Goal: Task Accomplishment & Management: Manage account settings

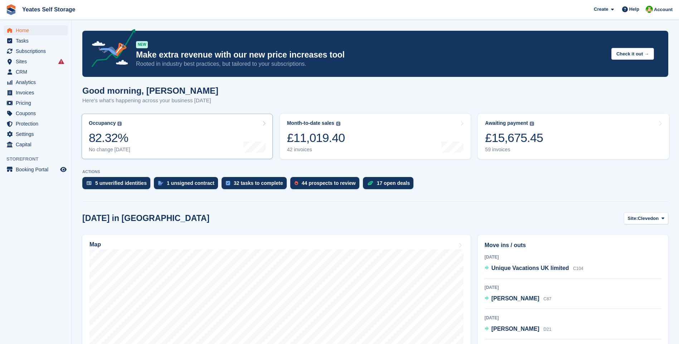
click at [117, 144] on div "82.32%" at bounding box center [109, 138] width 41 height 15
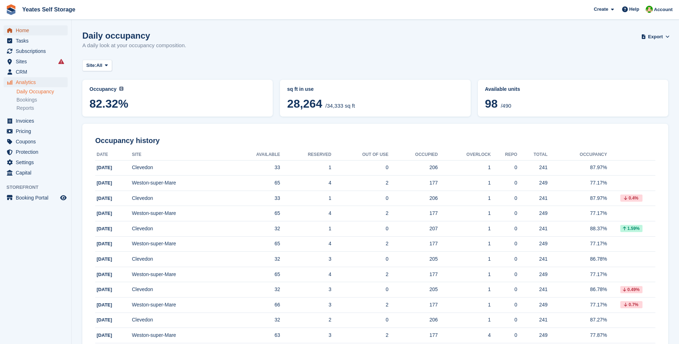
click at [27, 31] on span "Home" at bounding box center [37, 30] width 43 height 10
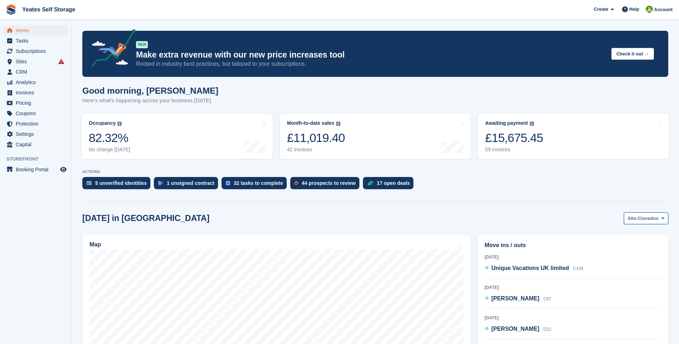
click at [646, 219] on span "Clevedon" at bounding box center [647, 218] width 21 height 7
click at [621, 248] on link "Weston-super-Mare" at bounding box center [633, 248] width 62 height 13
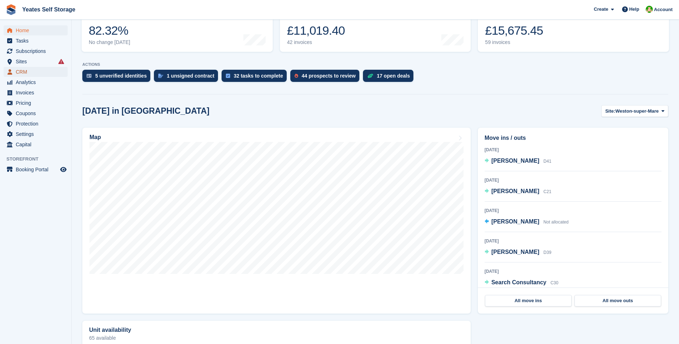
click at [23, 73] on span "CRM" at bounding box center [37, 72] width 43 height 10
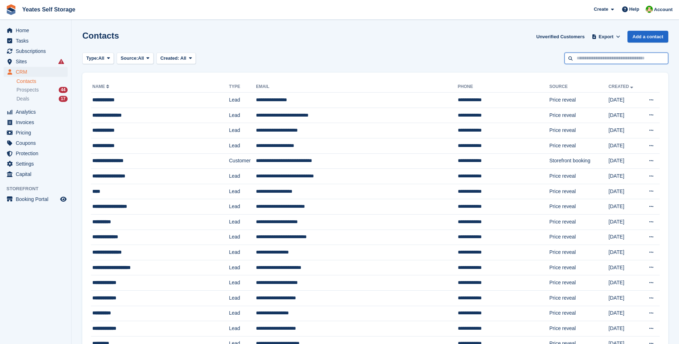
click at [596, 57] on input "text" at bounding box center [616, 59] width 104 height 12
type input "*****"
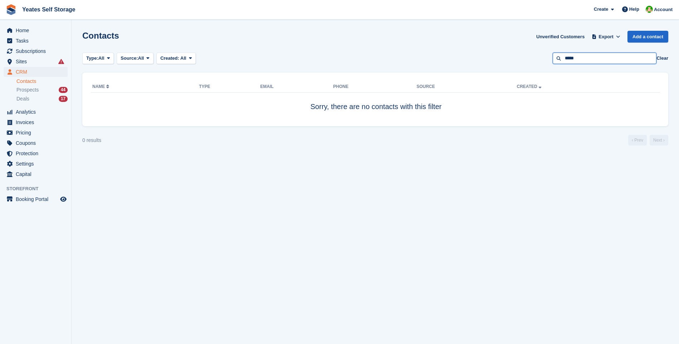
drag, startPoint x: 591, startPoint y: 59, endPoint x: 541, endPoint y: 56, distance: 49.8
click at [541, 56] on div "Type: All All Lead Customer Source: All All Storefront Backoffice Pre-Opening i…" at bounding box center [375, 59] width 586 height 12
type input "*******"
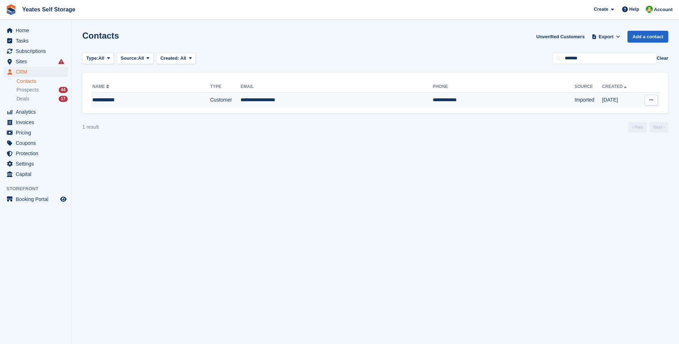
click at [277, 102] on td "**********" at bounding box center [336, 100] width 192 height 15
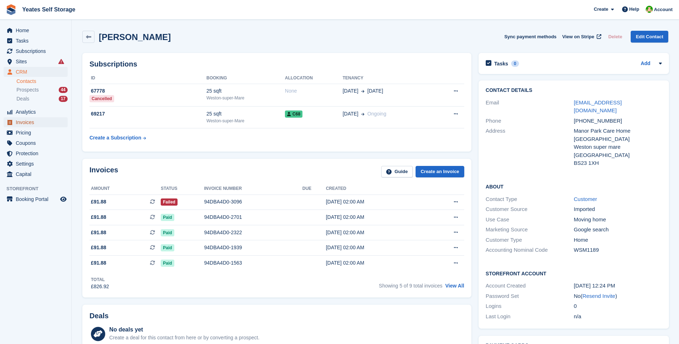
click at [33, 122] on span "Invoices" at bounding box center [37, 122] width 43 height 10
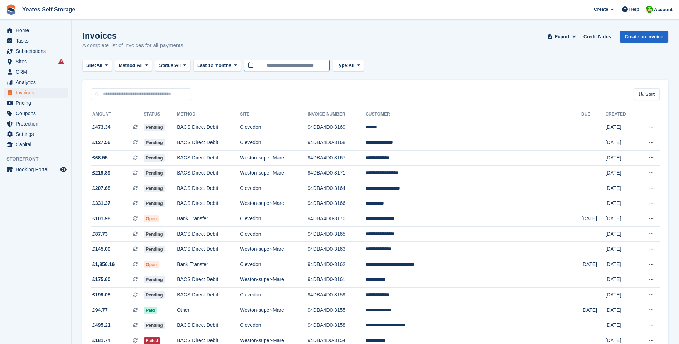
click at [278, 65] on input "**********" at bounding box center [287, 66] width 86 height 12
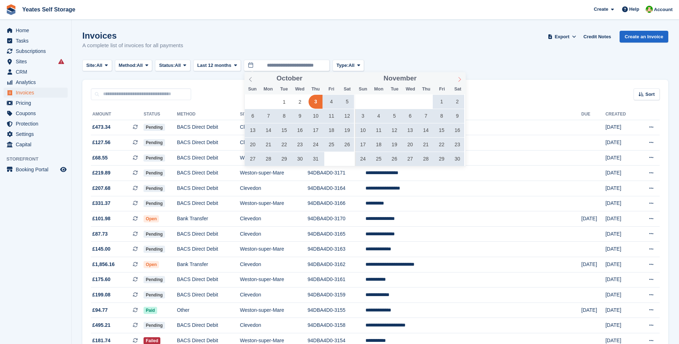
click at [456, 78] on span at bounding box center [459, 78] width 12 height 12
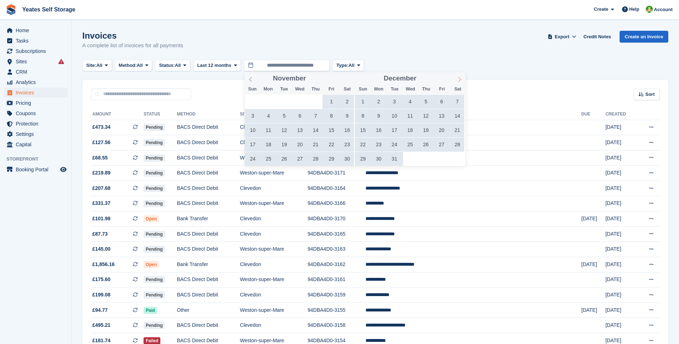
click at [456, 78] on span at bounding box center [459, 78] width 12 height 12
type input "****"
click at [456, 78] on span at bounding box center [459, 78] width 12 height 12
type input "****"
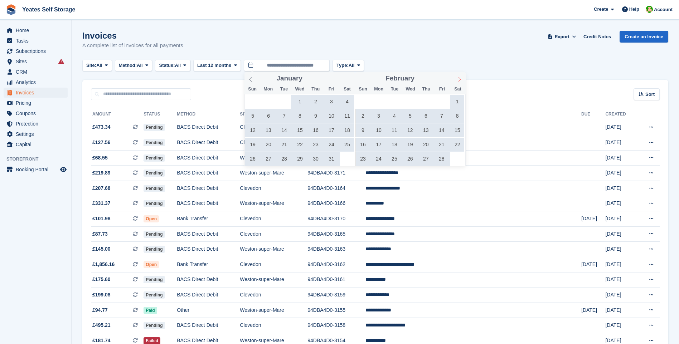
click at [456, 78] on span at bounding box center [459, 78] width 12 height 12
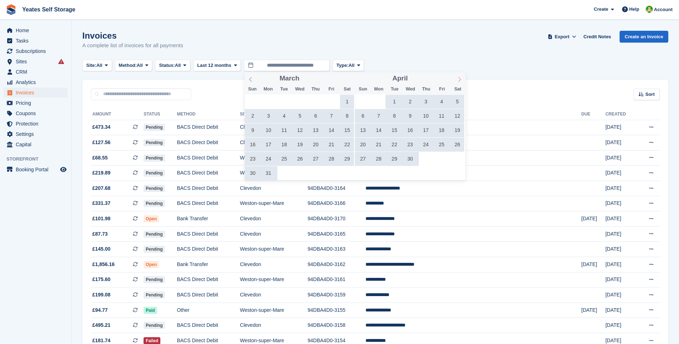
click at [456, 78] on span at bounding box center [459, 78] width 12 height 12
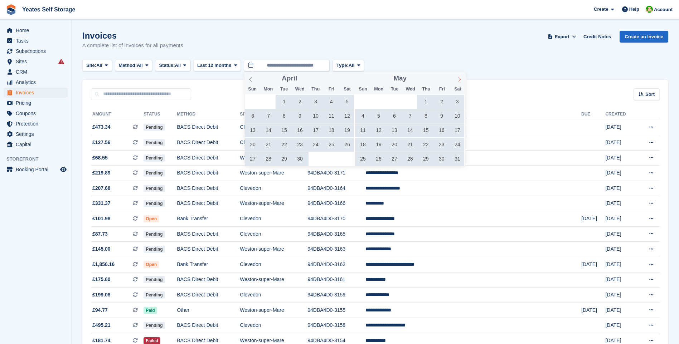
click at [456, 78] on span at bounding box center [459, 78] width 12 height 12
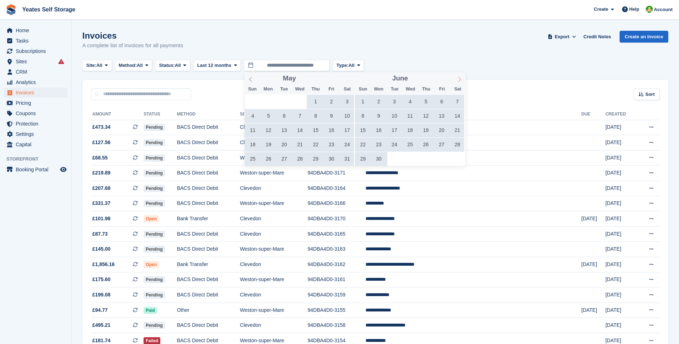
click at [456, 78] on span at bounding box center [459, 78] width 12 height 12
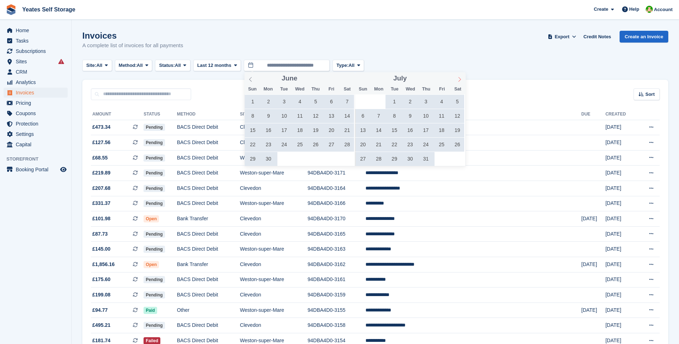
click at [456, 78] on span at bounding box center [459, 78] width 12 height 12
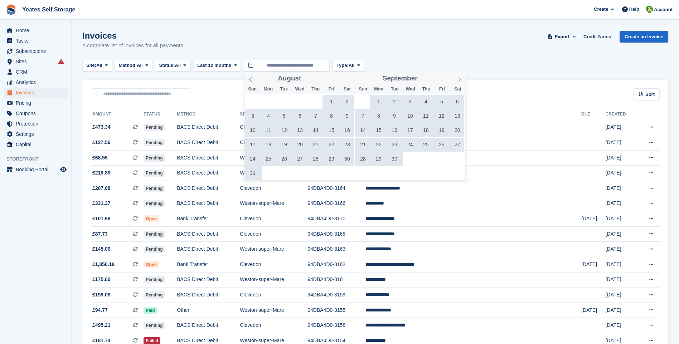
click at [456, 78] on span at bounding box center [459, 78] width 12 height 12
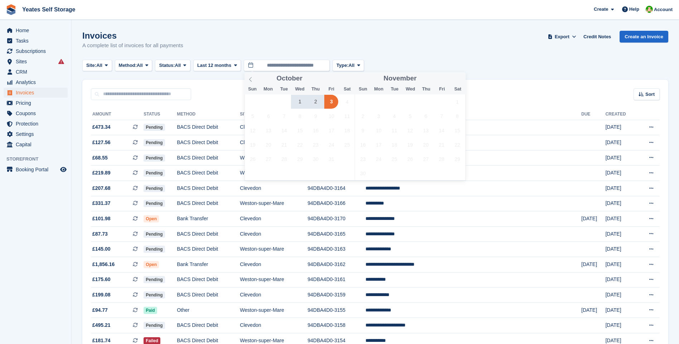
click at [316, 102] on span "2" at bounding box center [315, 102] width 14 height 14
type input "**********"
click at [316, 102] on span "2" at bounding box center [315, 102] width 14 height 14
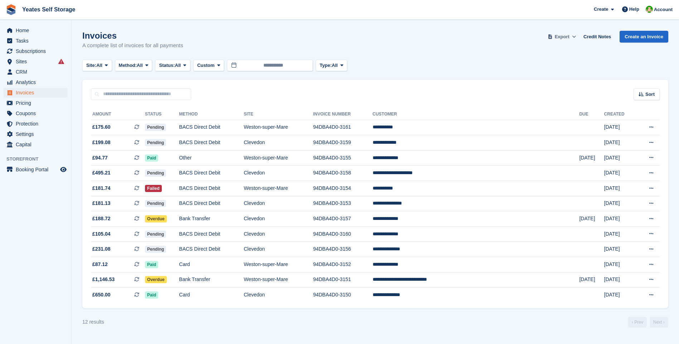
click at [563, 39] on span "Export" at bounding box center [561, 36] width 15 height 7
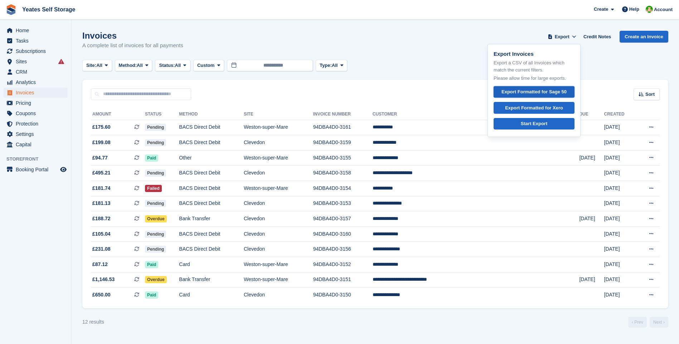
click at [530, 90] on div "Export Formatted for Sage 50" at bounding box center [533, 91] width 65 height 7
click at [109, 282] on span "£1,146.53" at bounding box center [103, 280] width 22 height 8
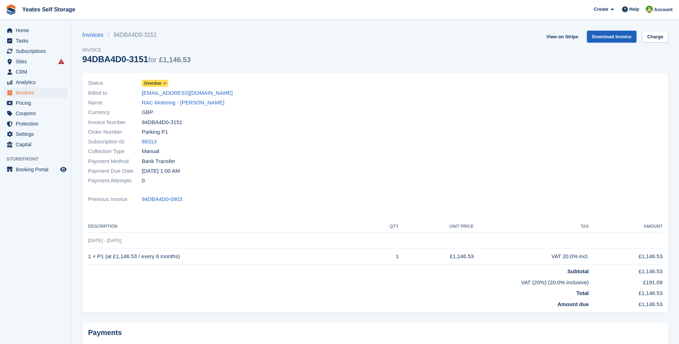
click at [609, 38] on link "Download Invoice" at bounding box center [612, 37] width 50 height 12
drag, startPoint x: 215, startPoint y: 94, endPoint x: 136, endPoint y: 94, distance: 79.8
click at [136, 94] on div "Billed to supplierinvoicing@rac.co.uk" at bounding box center [229, 93] width 283 height 10
copy div "supplierinvoicing@rac.co.uk"
click at [19, 70] on span "CRM" at bounding box center [37, 72] width 43 height 10
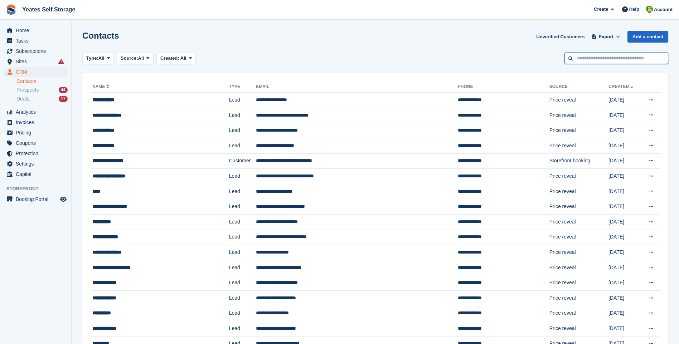
click at [590, 60] on input "text" at bounding box center [616, 59] width 104 height 12
type input "*****"
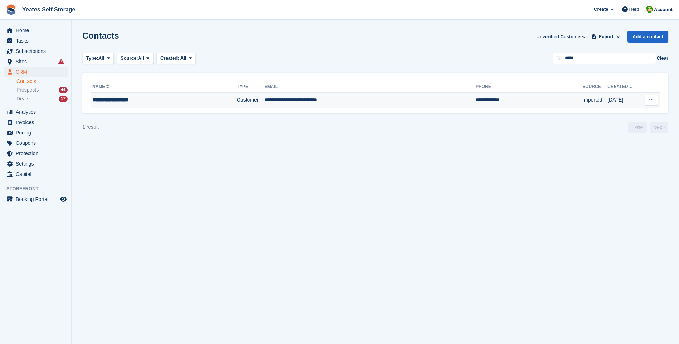
click at [283, 99] on td "**********" at bounding box center [369, 100] width 211 height 15
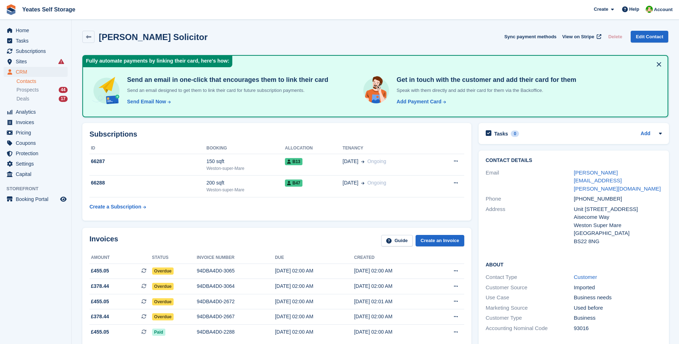
scroll to position [107, 0]
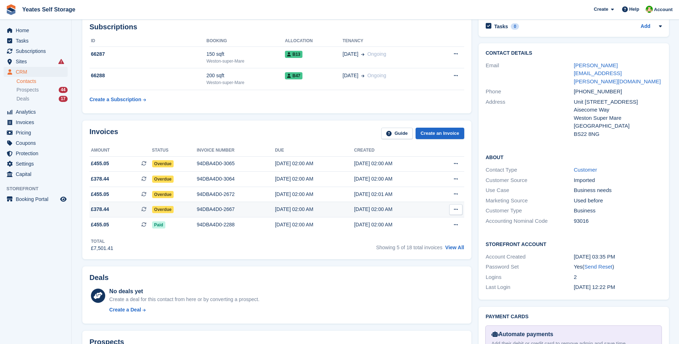
click at [99, 206] on span "£378.44" at bounding box center [100, 210] width 18 height 8
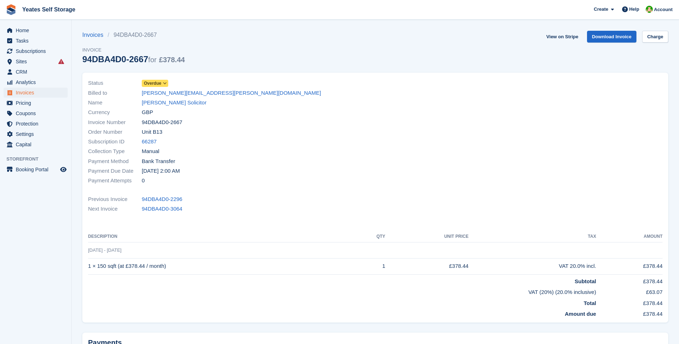
click at [165, 85] on icon at bounding box center [165, 83] width 4 height 4
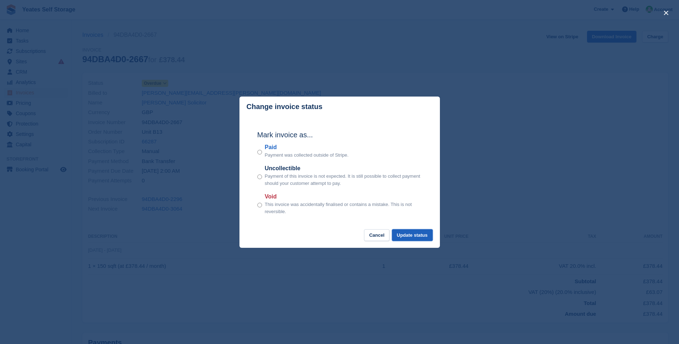
click at [421, 238] on button "Update status" at bounding box center [412, 235] width 41 height 12
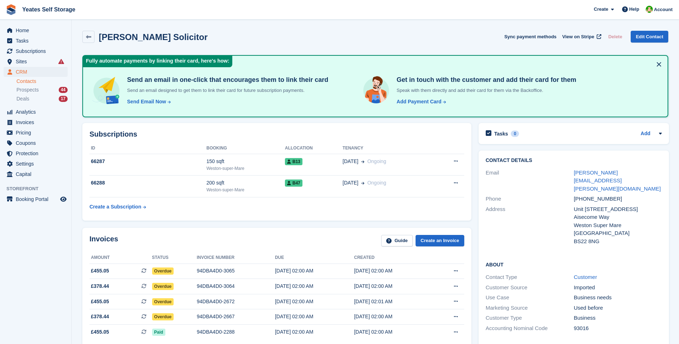
scroll to position [107, 0]
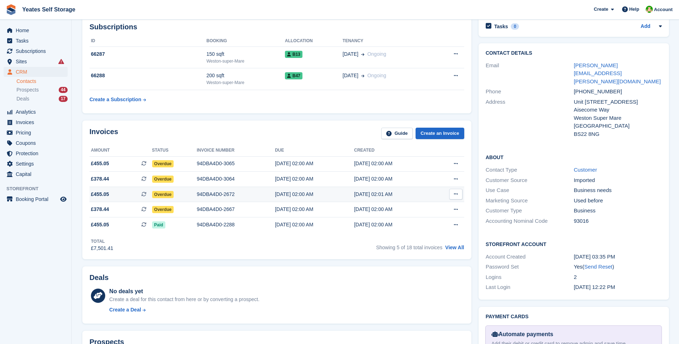
click at [94, 192] on span "£455.05" at bounding box center [100, 195] width 18 height 8
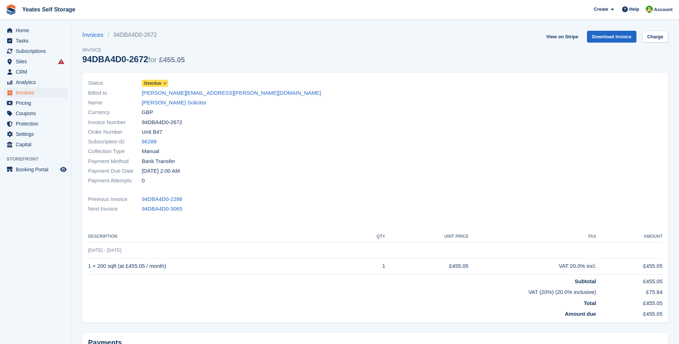
click at [165, 84] on icon at bounding box center [165, 83] width 4 height 4
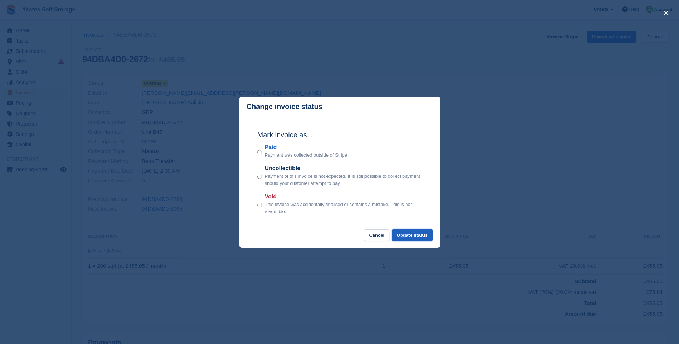
click at [414, 237] on button "Update status" at bounding box center [412, 235] width 41 height 12
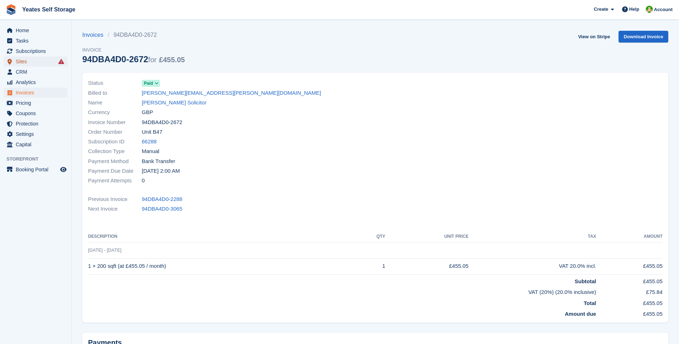
click at [25, 64] on span "Sites" at bounding box center [37, 62] width 43 height 10
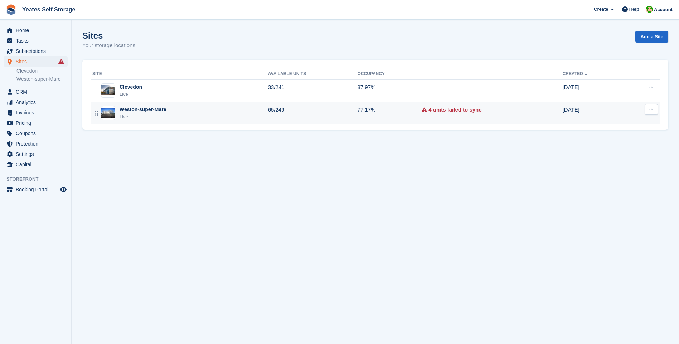
click at [140, 115] on div "Live" at bounding box center [142, 116] width 47 height 7
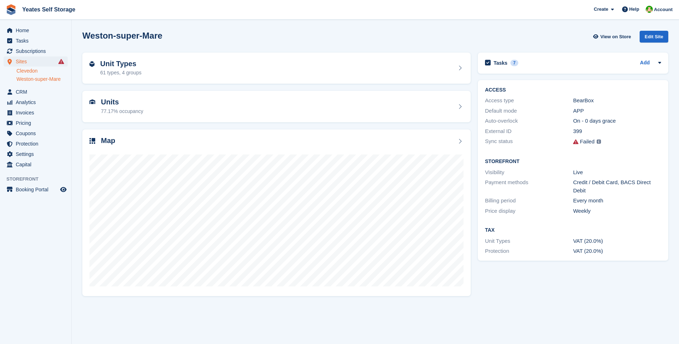
click at [29, 72] on link "Clevedon" at bounding box center [41, 71] width 51 height 7
click at [22, 92] on span "CRM" at bounding box center [37, 92] width 43 height 10
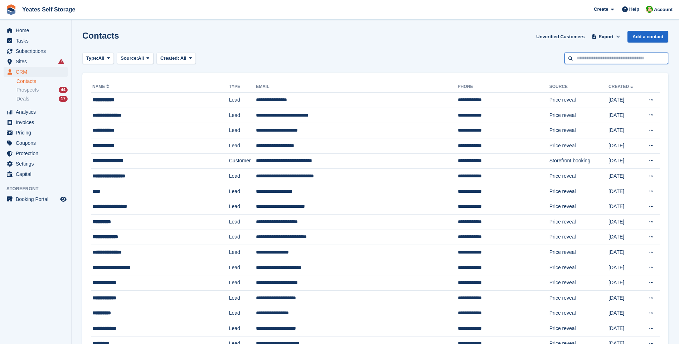
click at [600, 60] on input "text" at bounding box center [616, 59] width 104 height 12
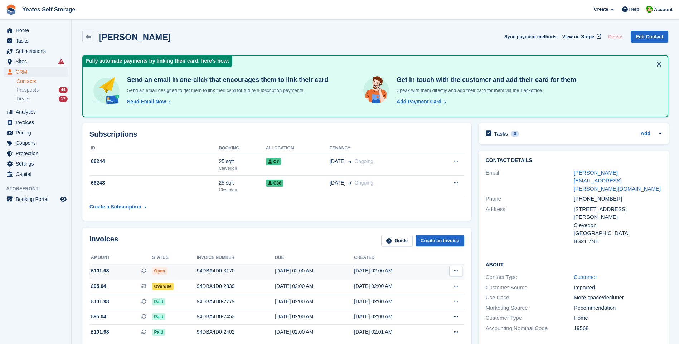
click at [101, 271] on span "£101.98" at bounding box center [100, 271] width 18 height 8
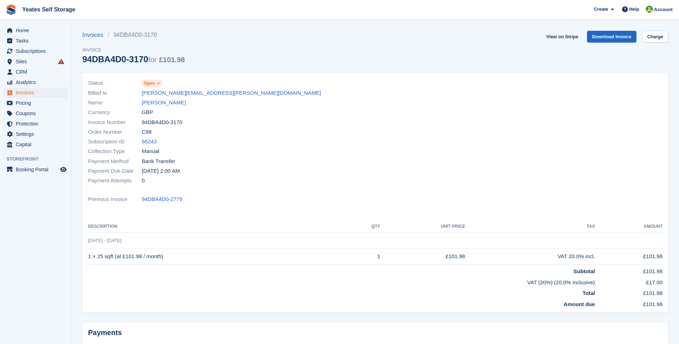
click at [156, 84] on span at bounding box center [159, 83] width 6 height 6
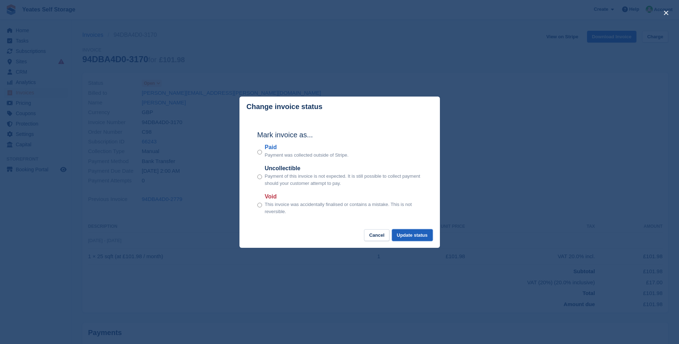
click at [406, 233] on button "Update status" at bounding box center [412, 235] width 41 height 12
